Goal: Information Seeking & Learning: Learn about a topic

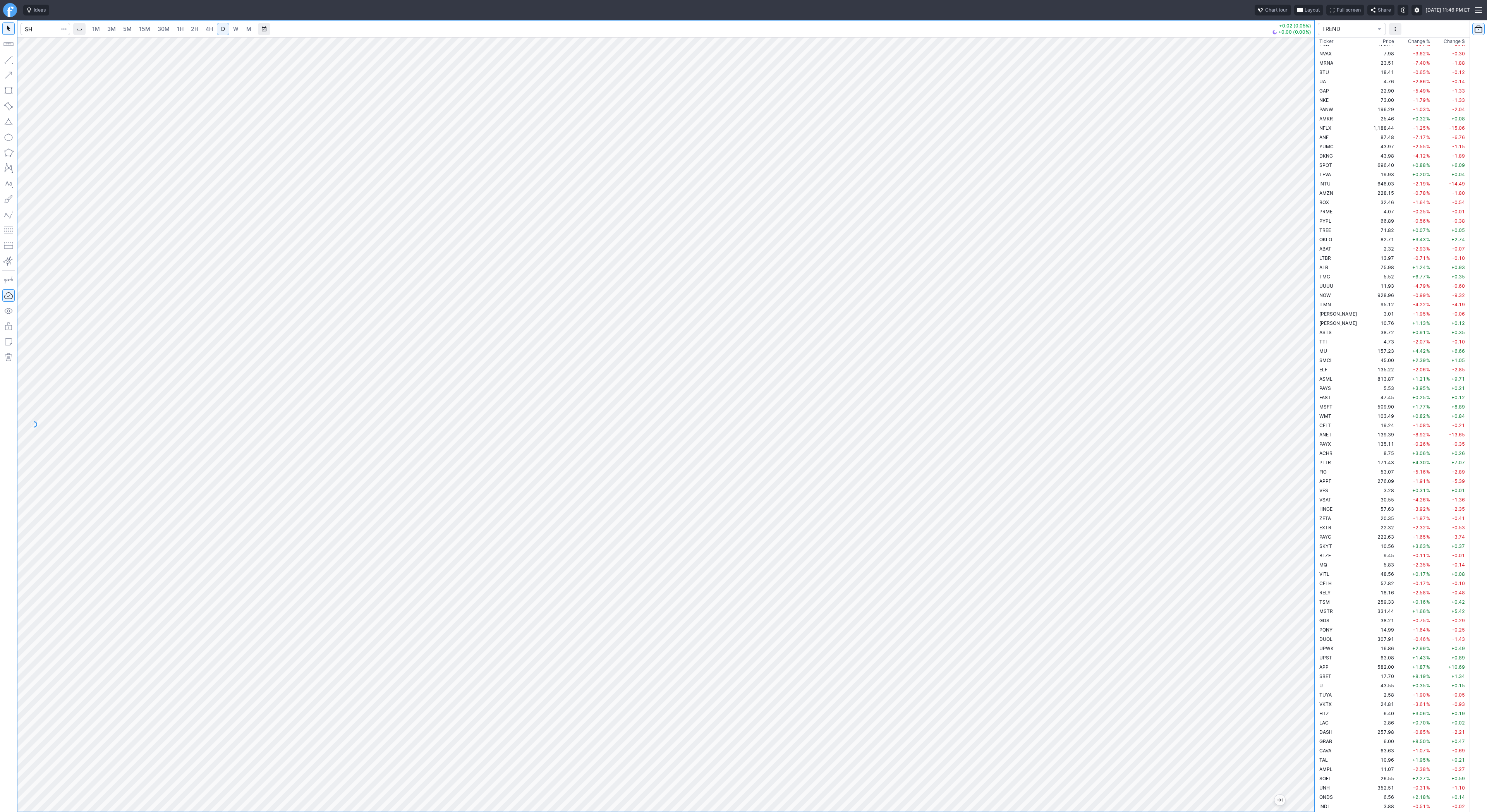
scroll to position [1111, 0]
click at [35, 30] on input "Search" at bounding box center [46, 29] width 50 height 12
type input "lunr"
click at [39, 35] on div at bounding box center [46, 29] width 50 height 17
click at [39, 30] on input "Search" at bounding box center [46, 29] width 50 height 12
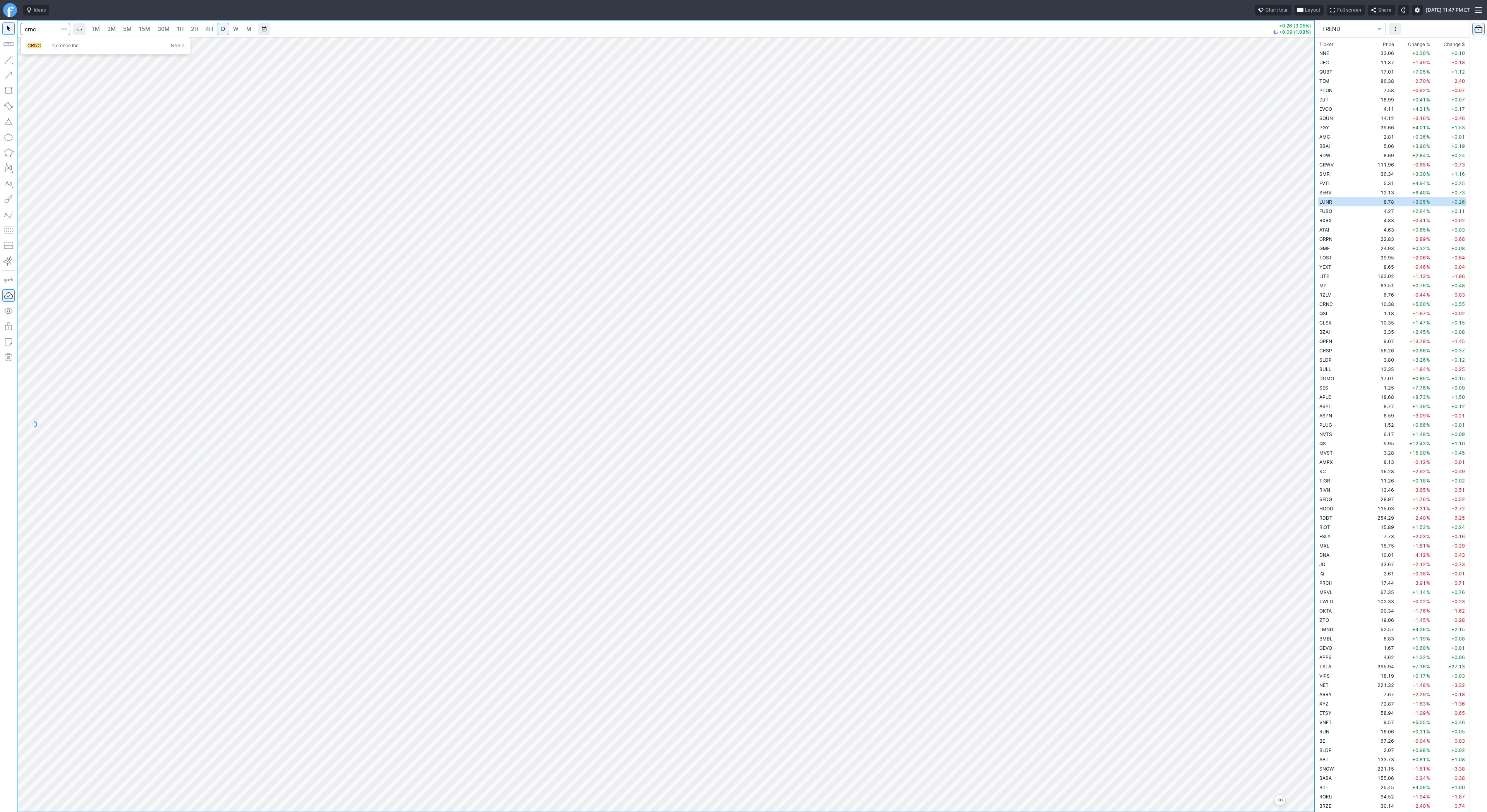
type input "crnc"
click at [40, 40] on button "CRNC Cerence Inc NASD" at bounding box center [106, 46] width 163 height 11
click at [8, 62] on button "button" at bounding box center [8, 59] width 12 height 12
click at [11, 64] on button "button" at bounding box center [8, 59] width 12 height 12
click at [1323, 533] on span "FSLY" at bounding box center [1325, 536] width 11 height 6
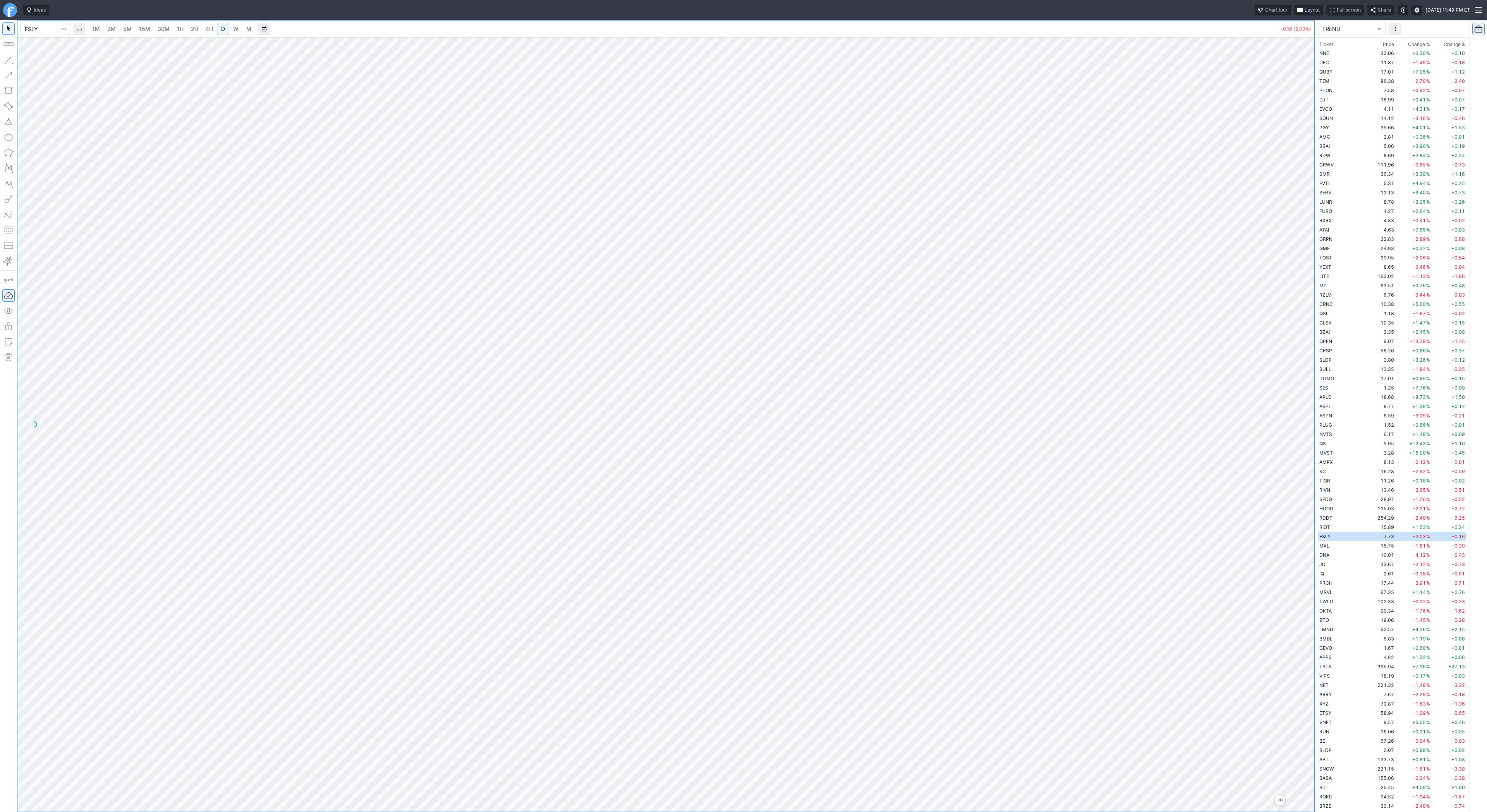
click at [236, 31] on span "W" at bounding box center [236, 28] width 5 height 6
click at [32, 62] on span "Line" at bounding box center [45, 61] width 31 height 8
click at [221, 28] on span "D" at bounding box center [223, 28] width 4 height 6
click at [30, 64] on span "Line" at bounding box center [45, 61] width 31 height 8
click at [9, 56] on button "button" at bounding box center [8, 59] width 12 height 12
